Goal: Transaction & Acquisition: Purchase product/service

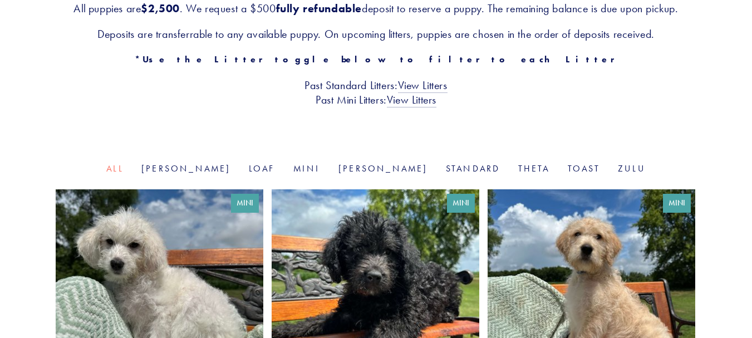
scroll to position [286, 0]
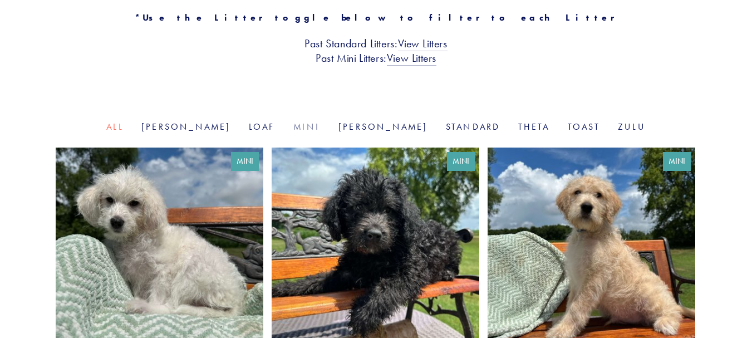
click at [311, 126] on link "Mini" at bounding box center [306, 126] width 27 height 11
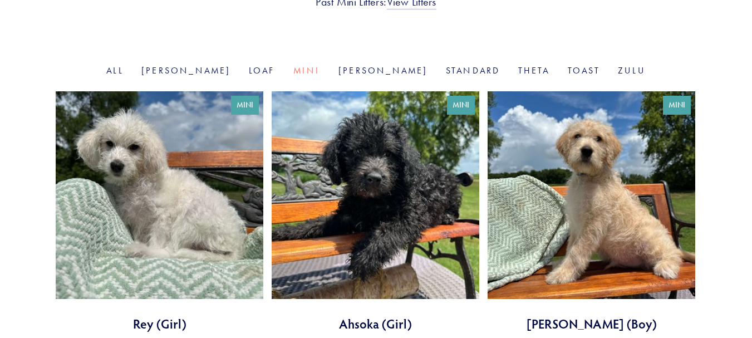
scroll to position [352, 0]
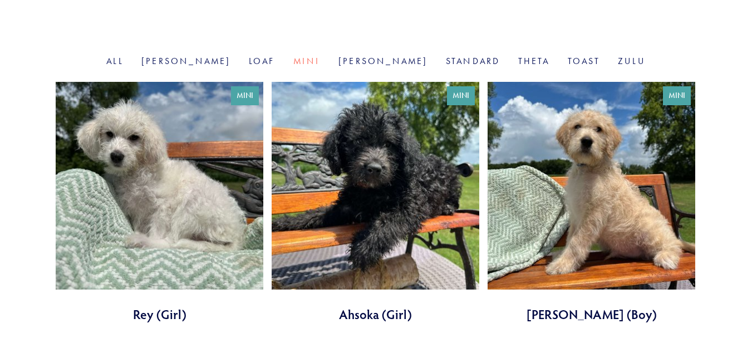
click at [616, 187] on link at bounding box center [592, 202] width 208 height 241
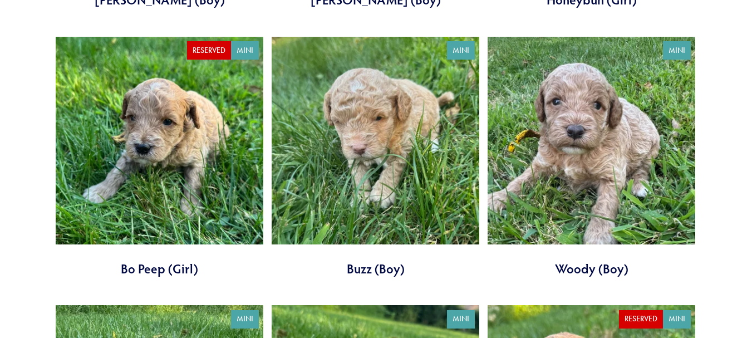
scroll to position [926, 0]
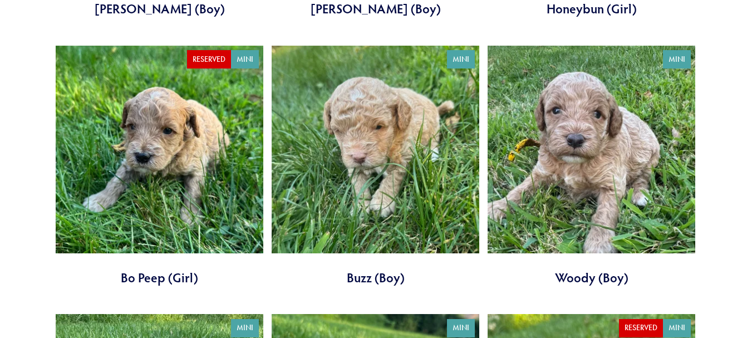
click at [572, 136] on link at bounding box center [592, 166] width 208 height 241
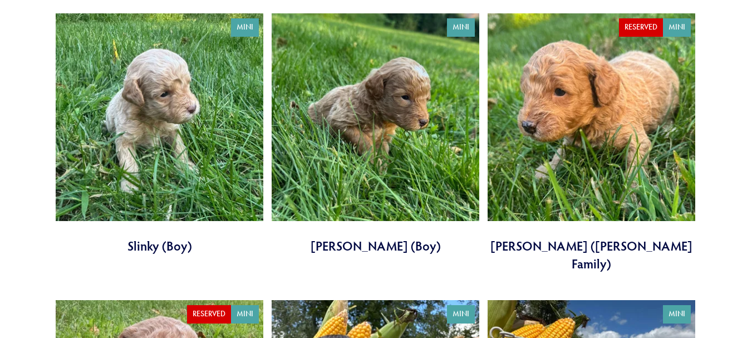
scroll to position [1231, 0]
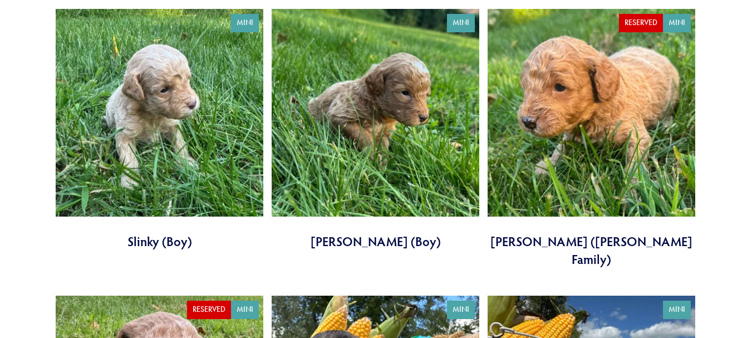
click at [384, 89] on link at bounding box center [376, 129] width 208 height 241
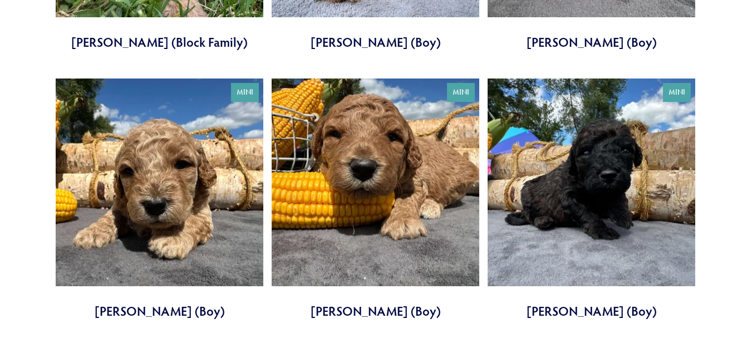
scroll to position [1731, 0]
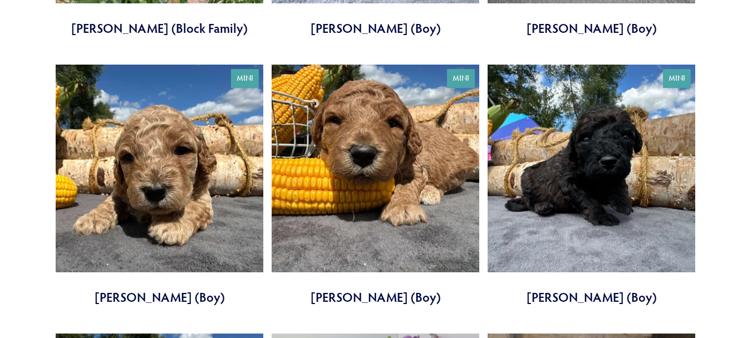
click at [148, 134] on link at bounding box center [160, 185] width 208 height 241
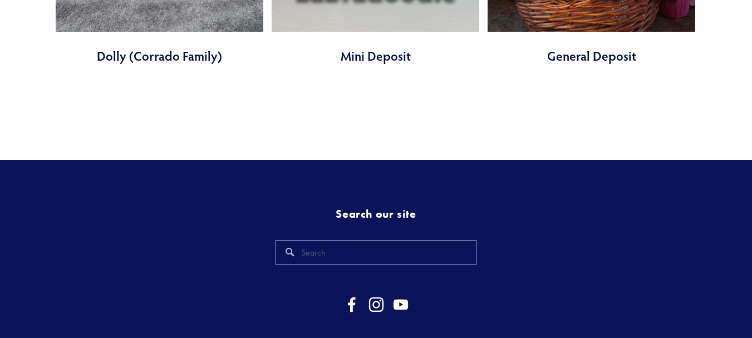
scroll to position [2250, 0]
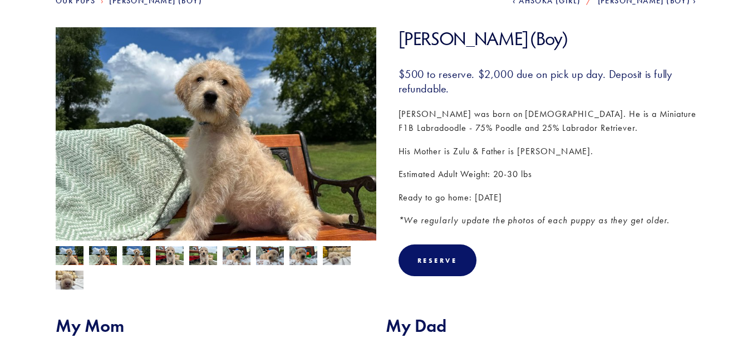
scroll to position [169, 0]
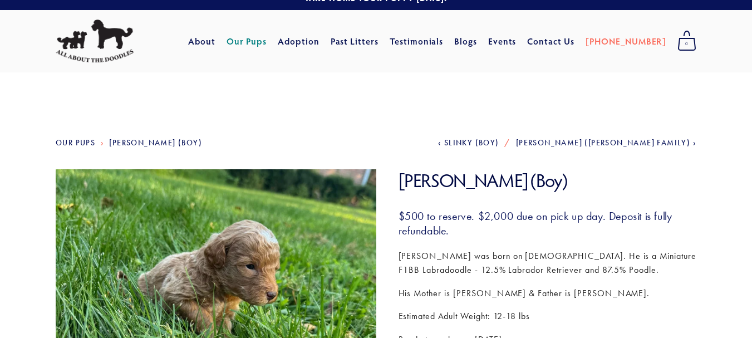
scroll to position [17, 0]
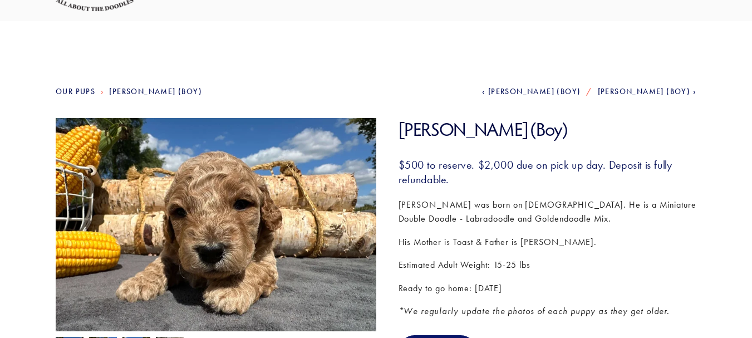
scroll to position [66, 0]
